Goal: Browse casually: Explore the website without a specific task or goal

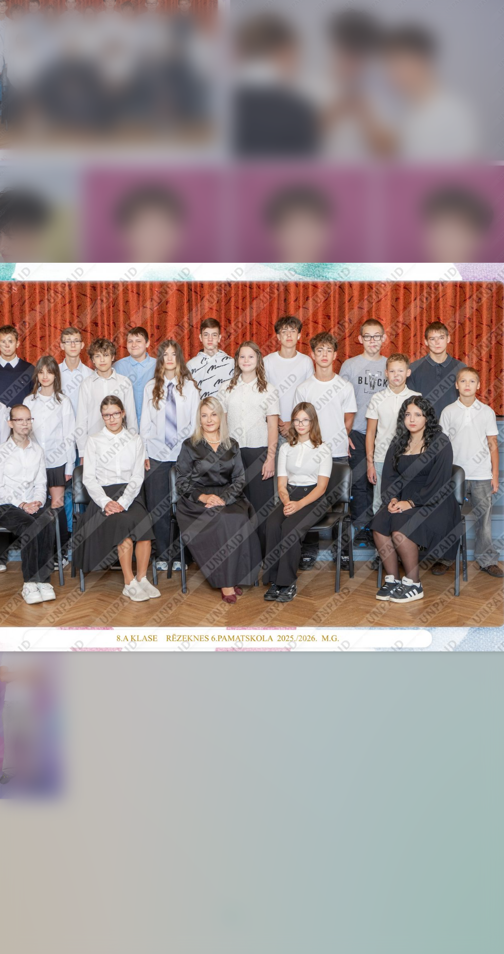
scroll to position [334, 0]
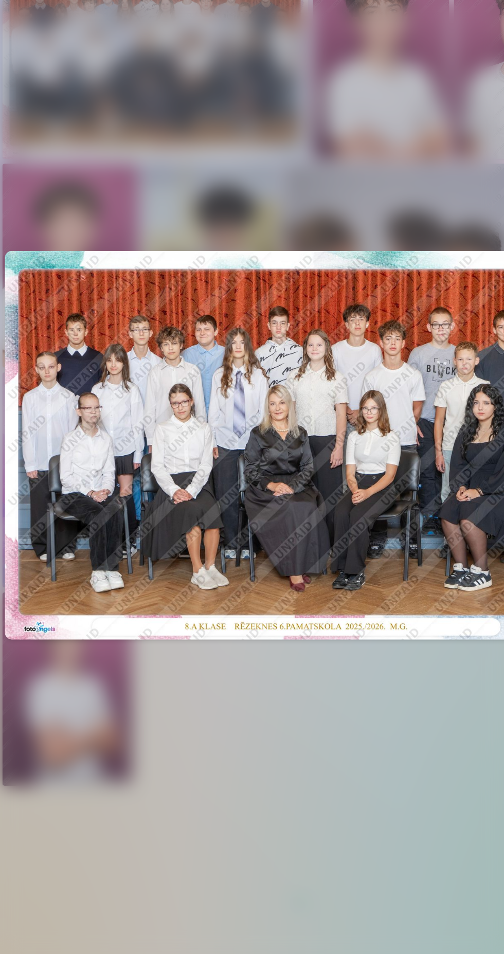
scroll to position [333, 0]
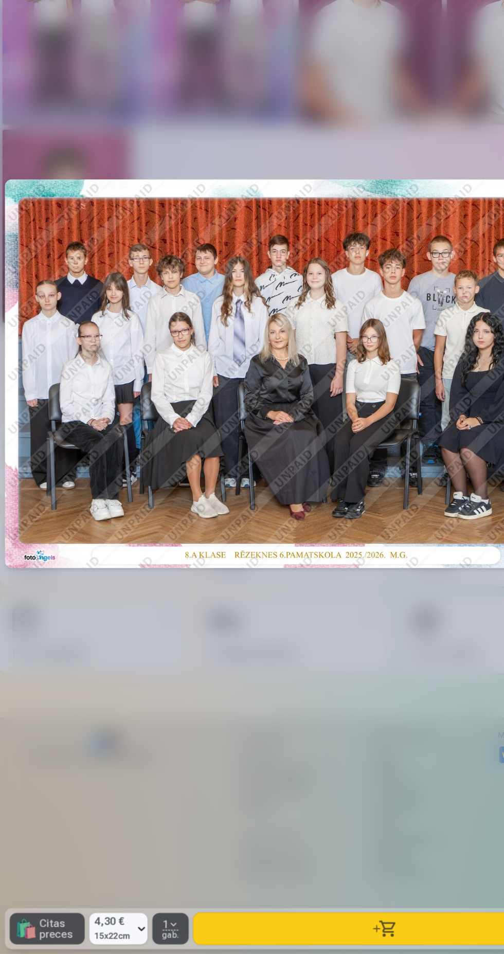
click at [298, 935] on button "button" at bounding box center [330, 932] width 331 height 27
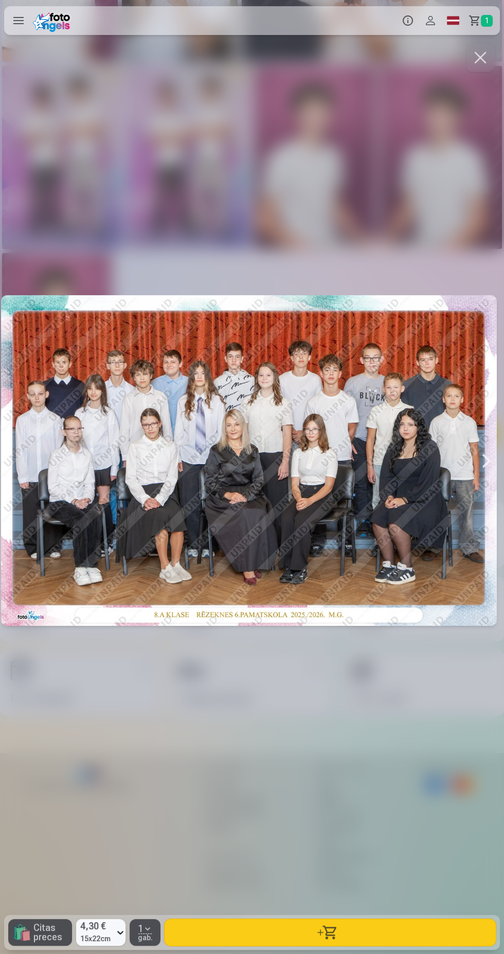
scroll to position [333, 0]
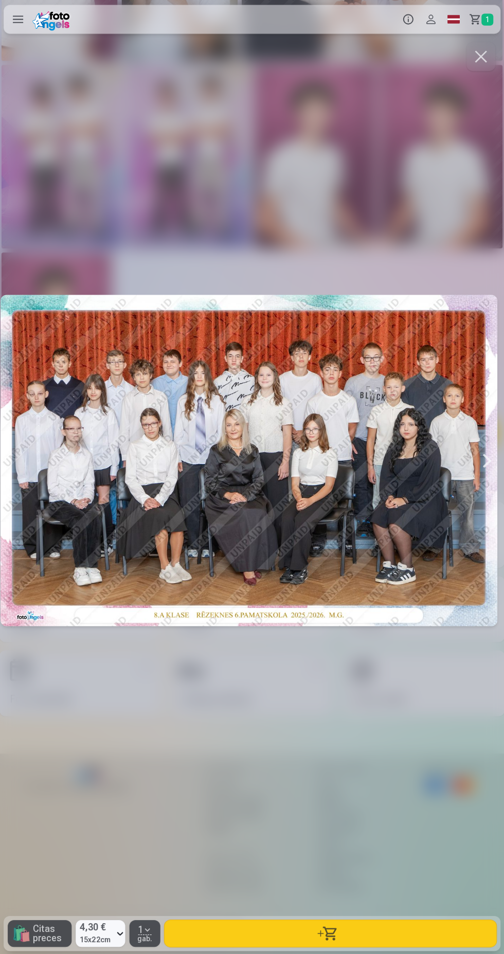
click at [476, 66] on button "button" at bounding box center [480, 57] width 29 height 29
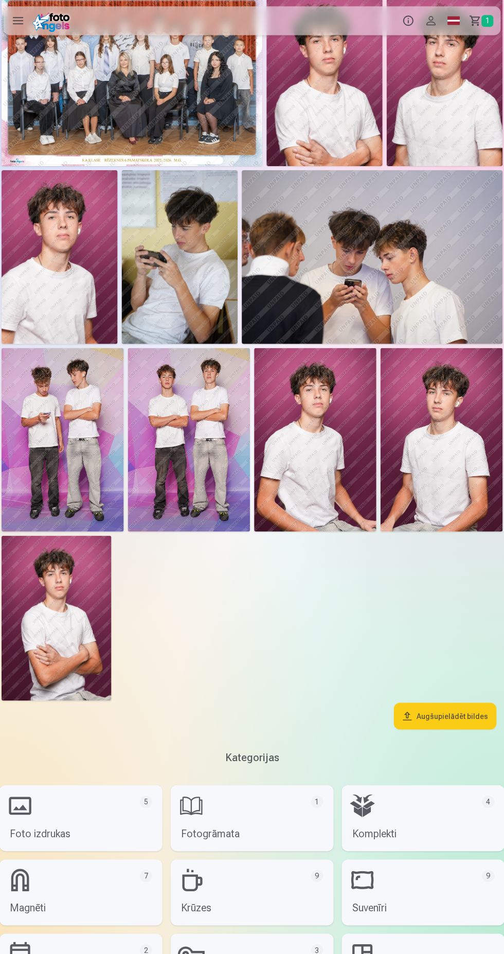
scroll to position [46, 0]
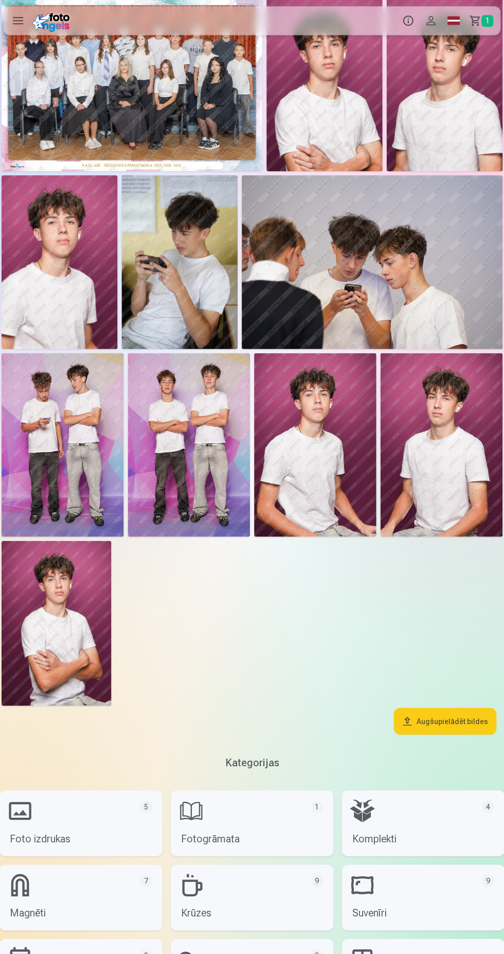
click at [317, 304] on img at bounding box center [372, 261] width 260 height 173
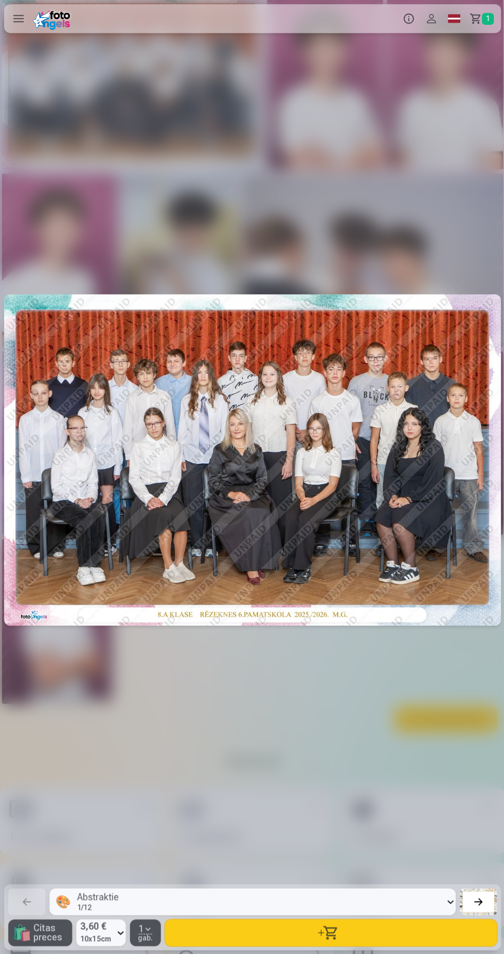
scroll to position [0, 2520]
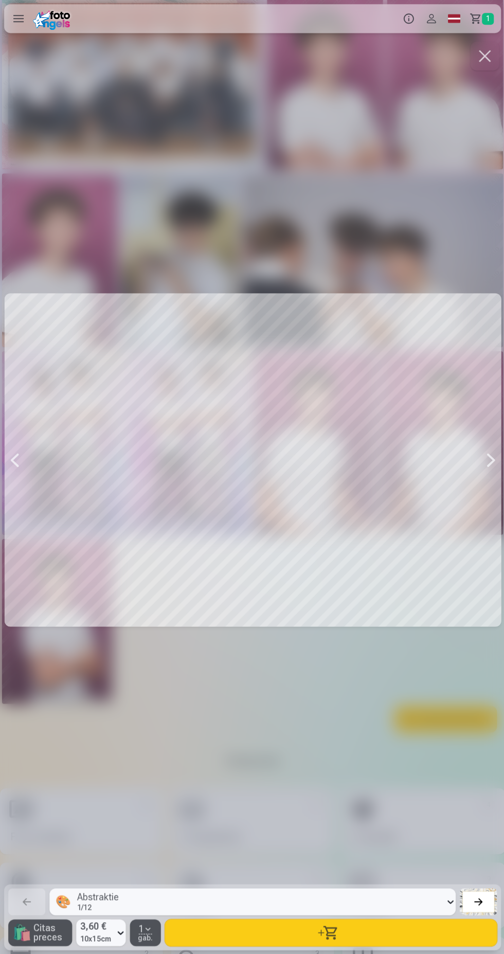
click at [332, 940] on button "button" at bounding box center [330, 932] width 331 height 27
click at [481, 472] on div at bounding box center [490, 460] width 21 height 839
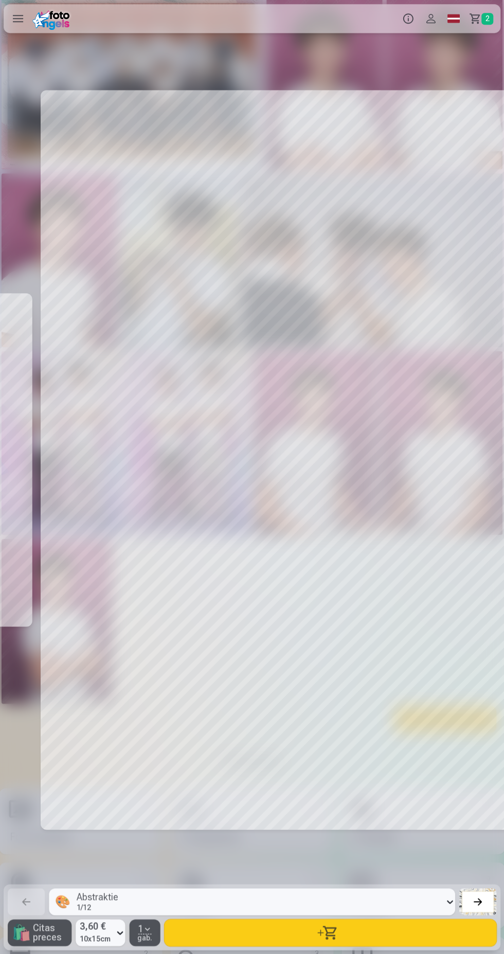
scroll to position [0, 3024]
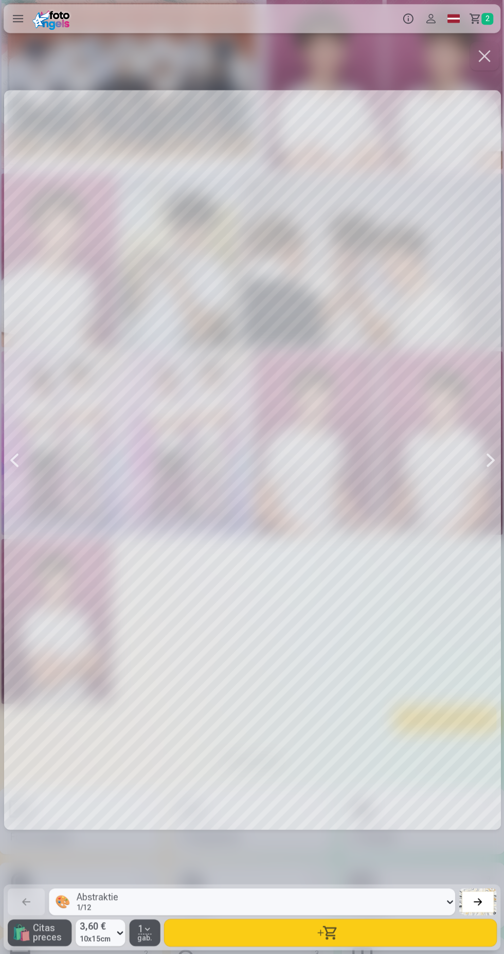
click at [332, 934] on button "button" at bounding box center [330, 932] width 331 height 27
click at [480, 480] on div at bounding box center [490, 460] width 21 height 839
click at [328, 934] on button "button" at bounding box center [330, 932] width 331 height 27
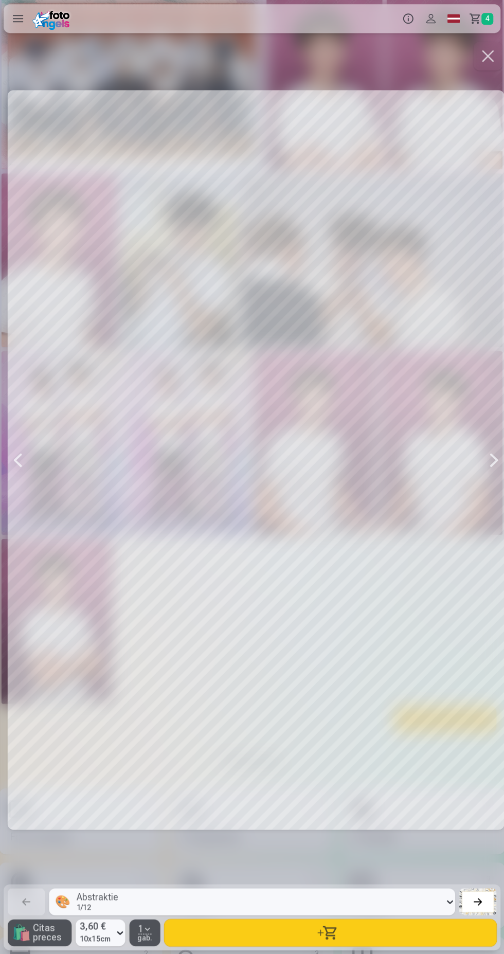
scroll to position [0, 4033]
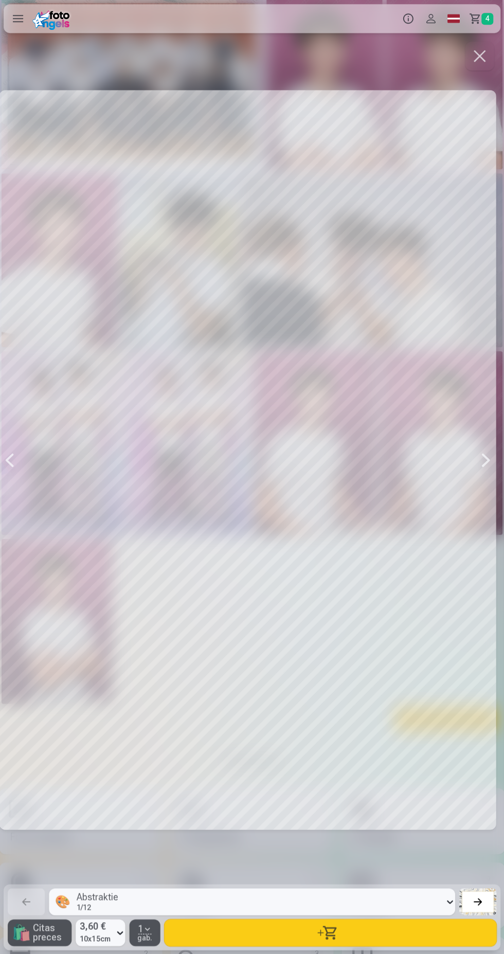
scroll to position [0, 4033]
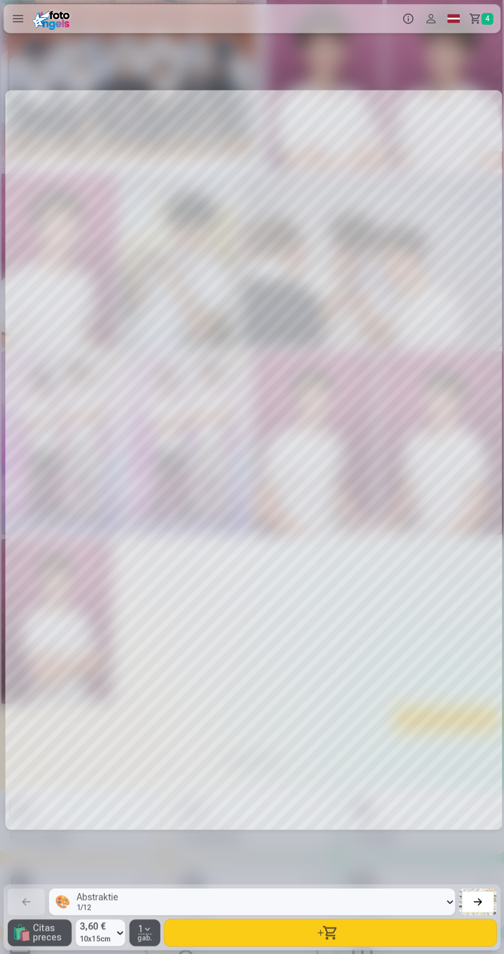
scroll to position [0, 5041]
click at [348, 929] on button "button" at bounding box center [330, 932] width 331 height 27
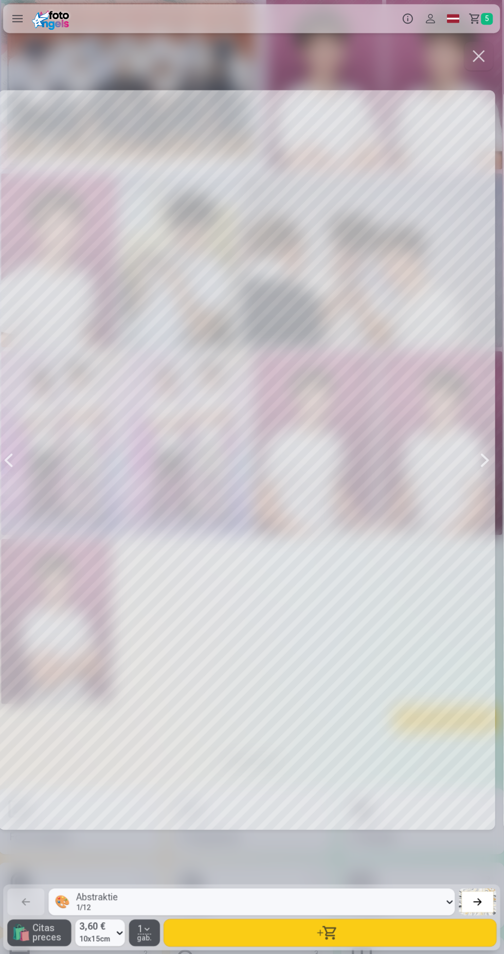
scroll to position [0, 4033]
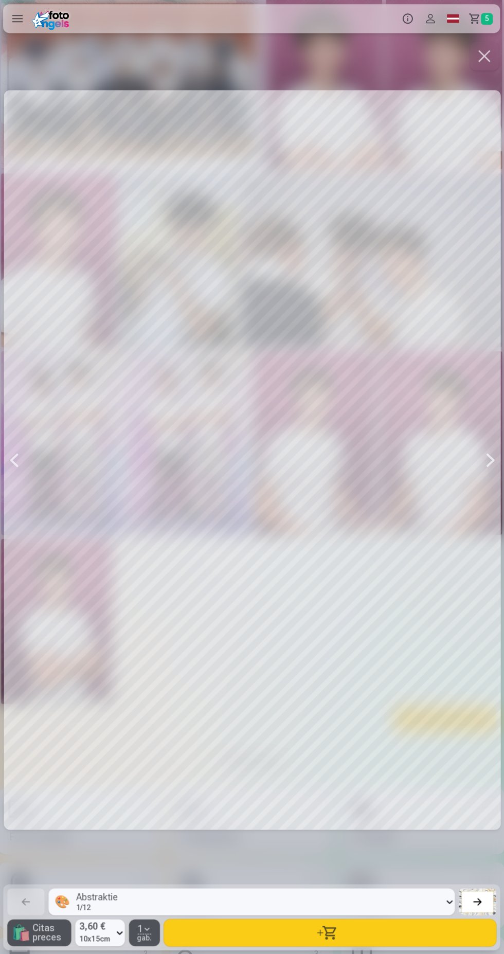
click at [345, 934] on button "button" at bounding box center [330, 932] width 331 height 27
click at [332, 930] on button "button" at bounding box center [330, 932] width 331 height 27
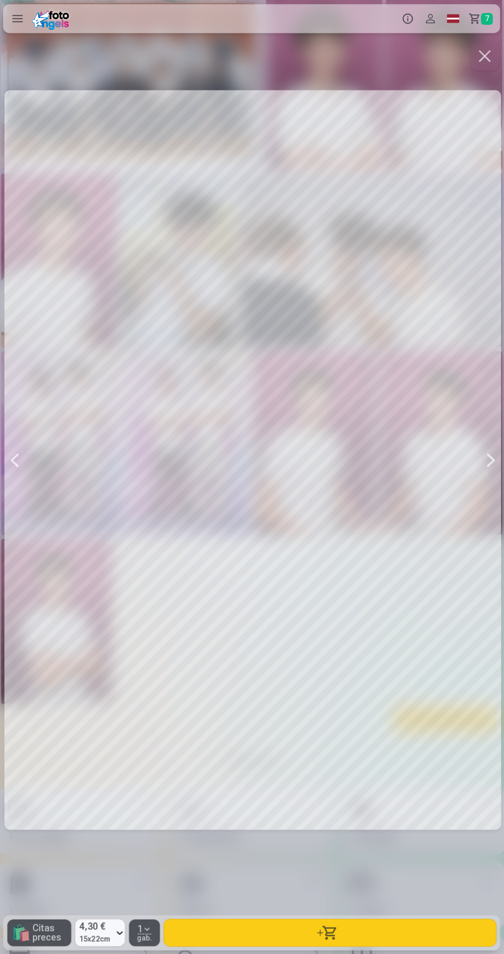
scroll to position [0, 504]
